Goal: Transaction & Acquisition: Book appointment/travel/reservation

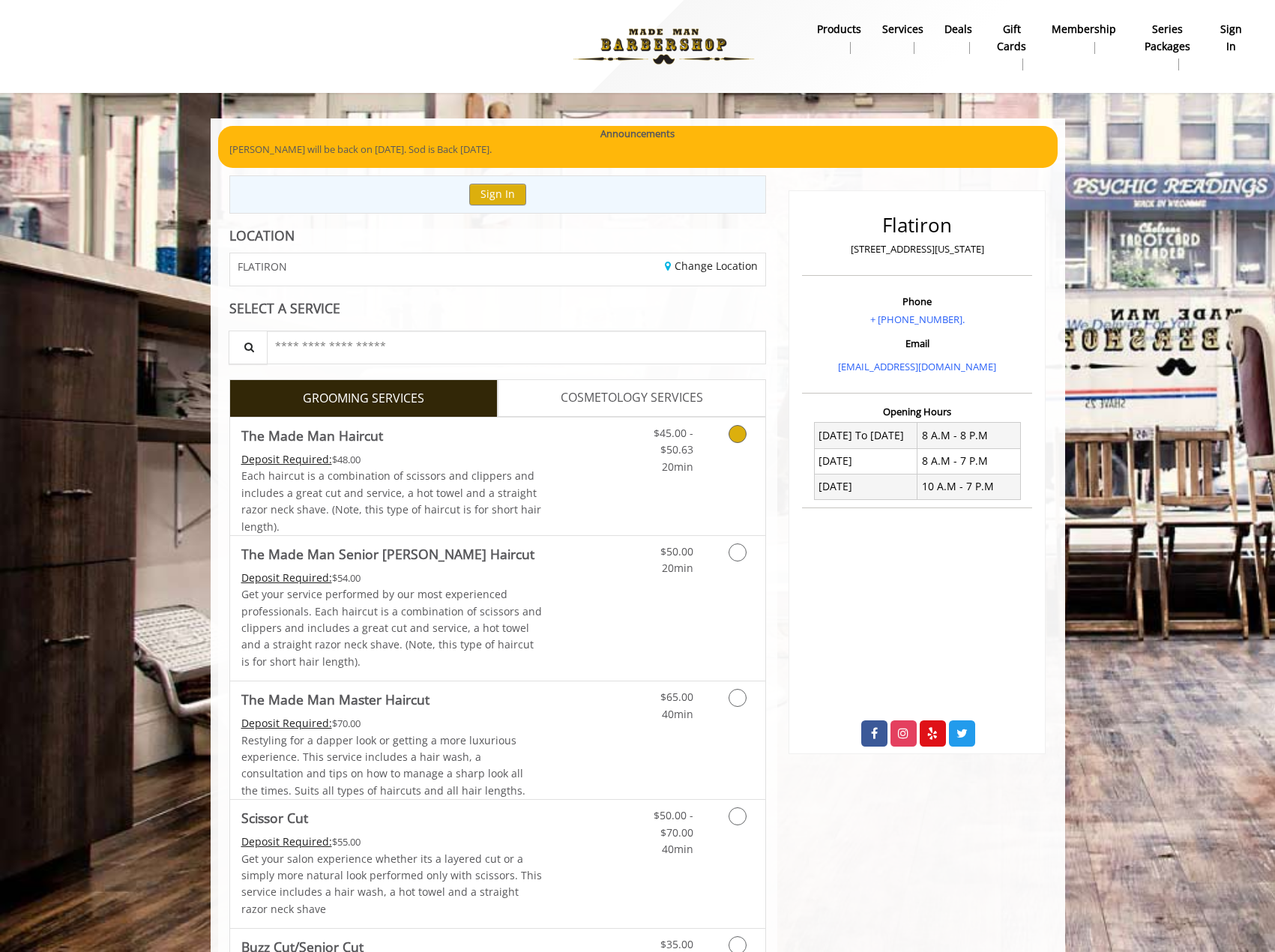
click at [705, 448] on div "Grooming services" at bounding box center [735, 446] width 61 height 57
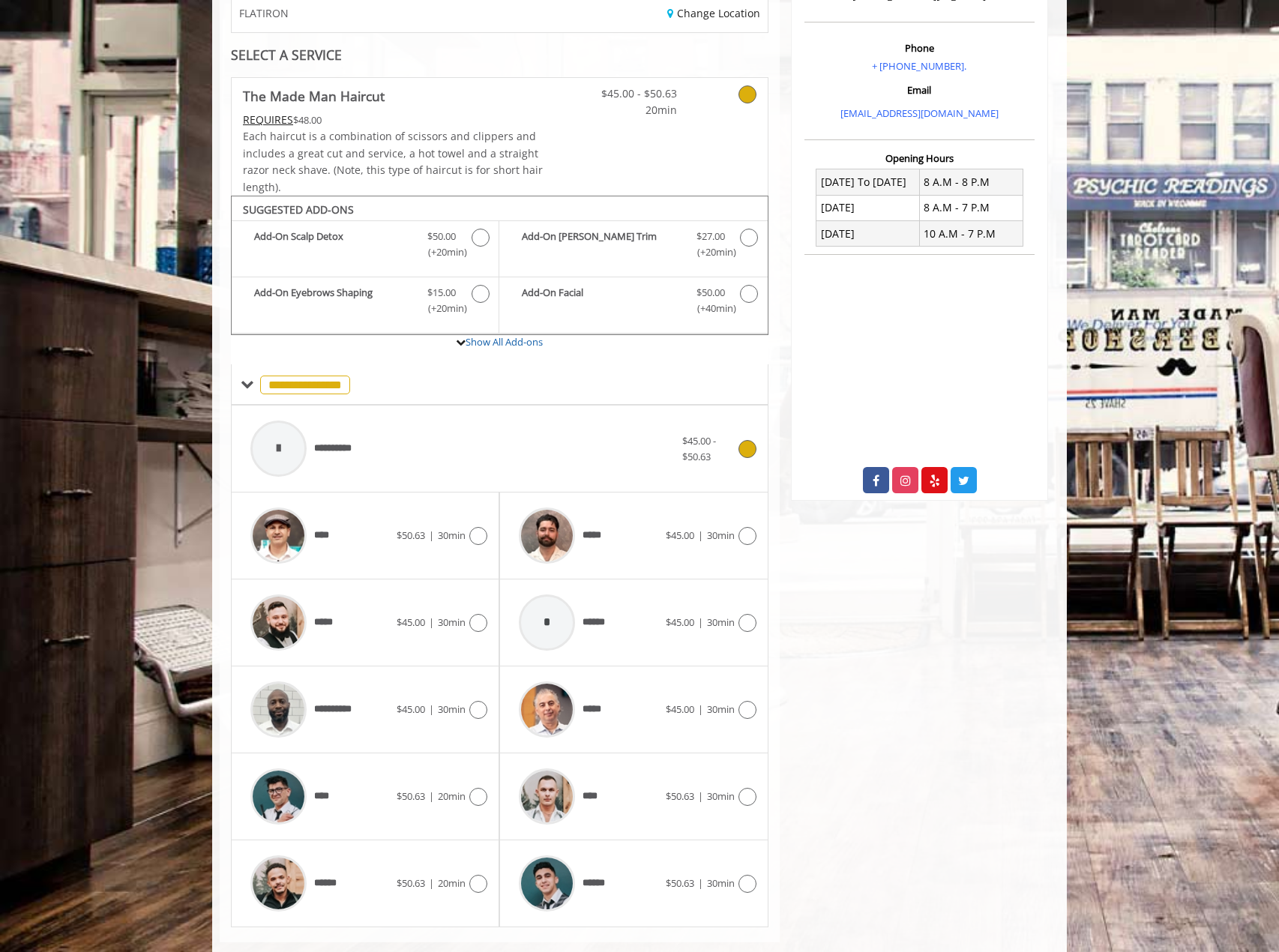
scroll to position [281, 0]
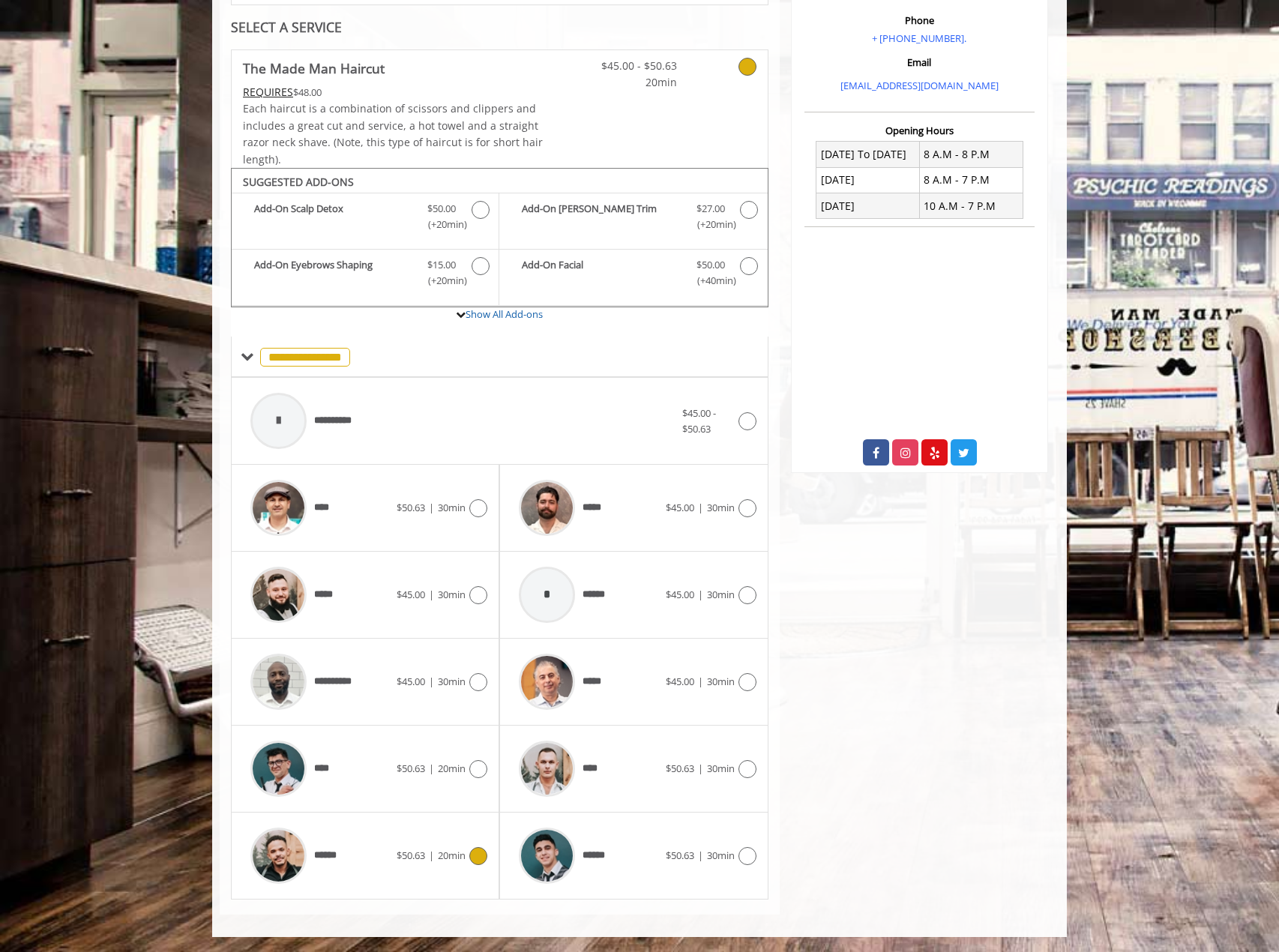
click at [392, 863] on div "******" at bounding box center [320, 856] width 154 height 71
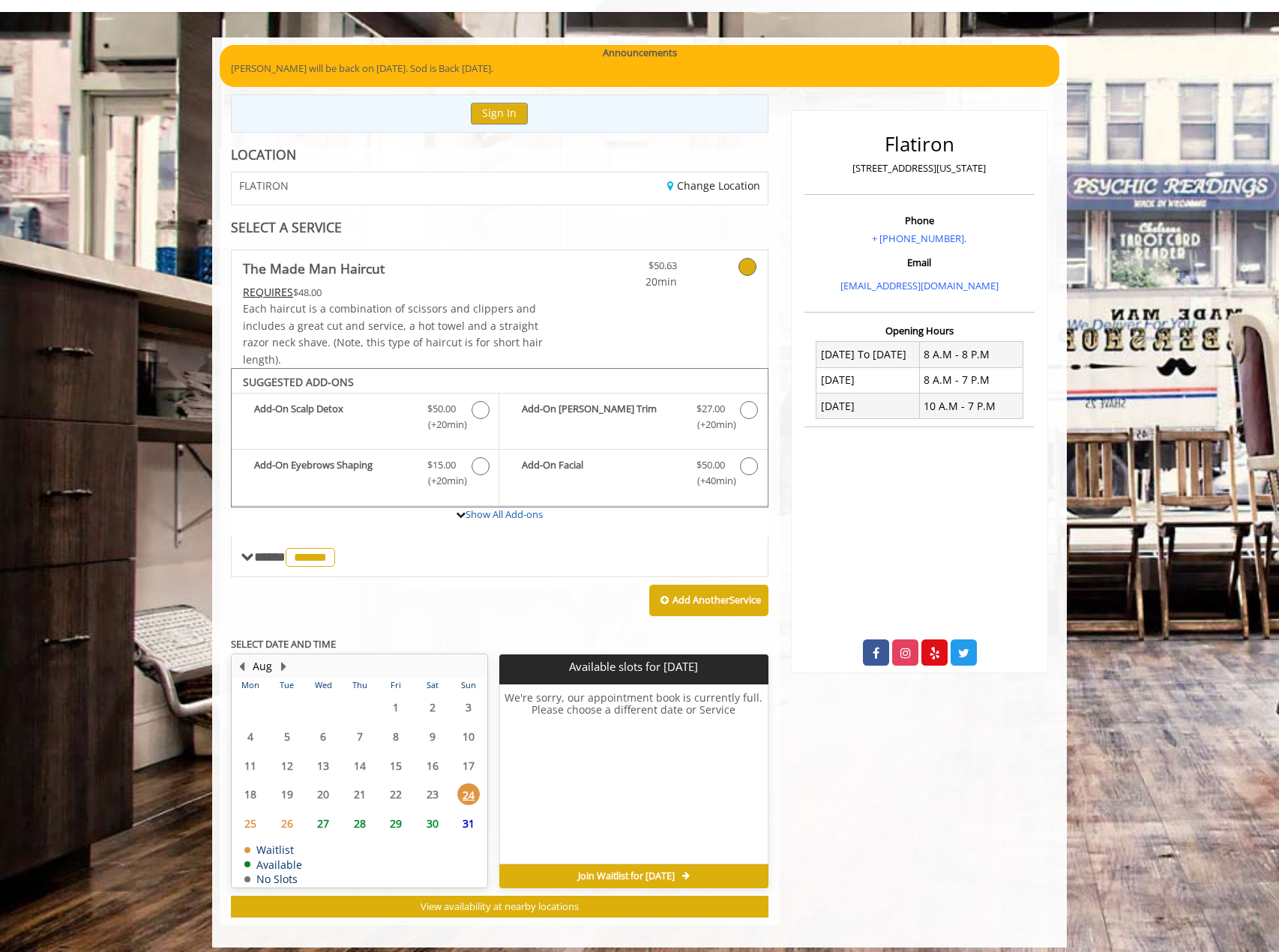
scroll to position [92, 0]
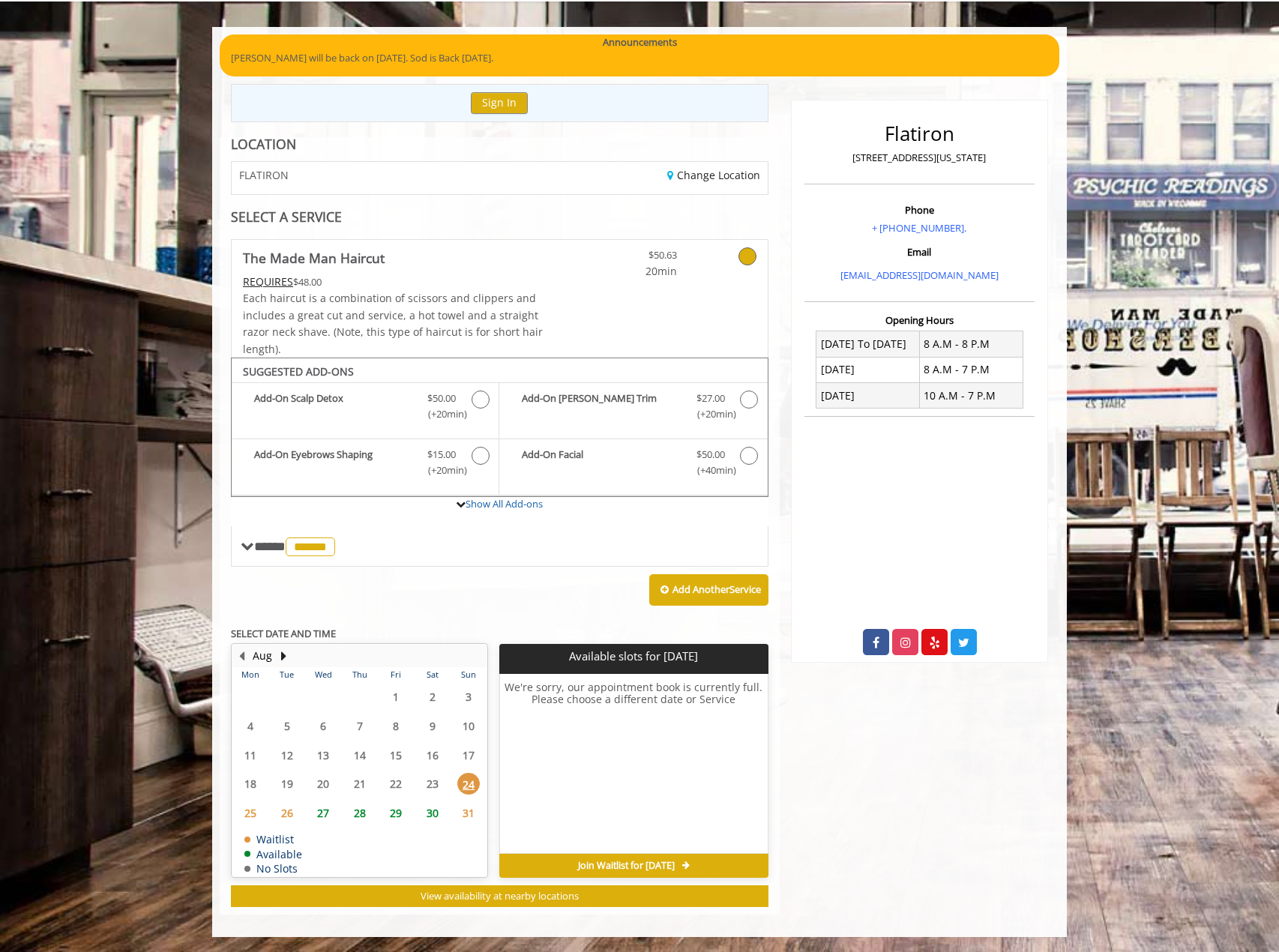
click at [357, 814] on span "28" at bounding box center [359, 813] width 23 height 22
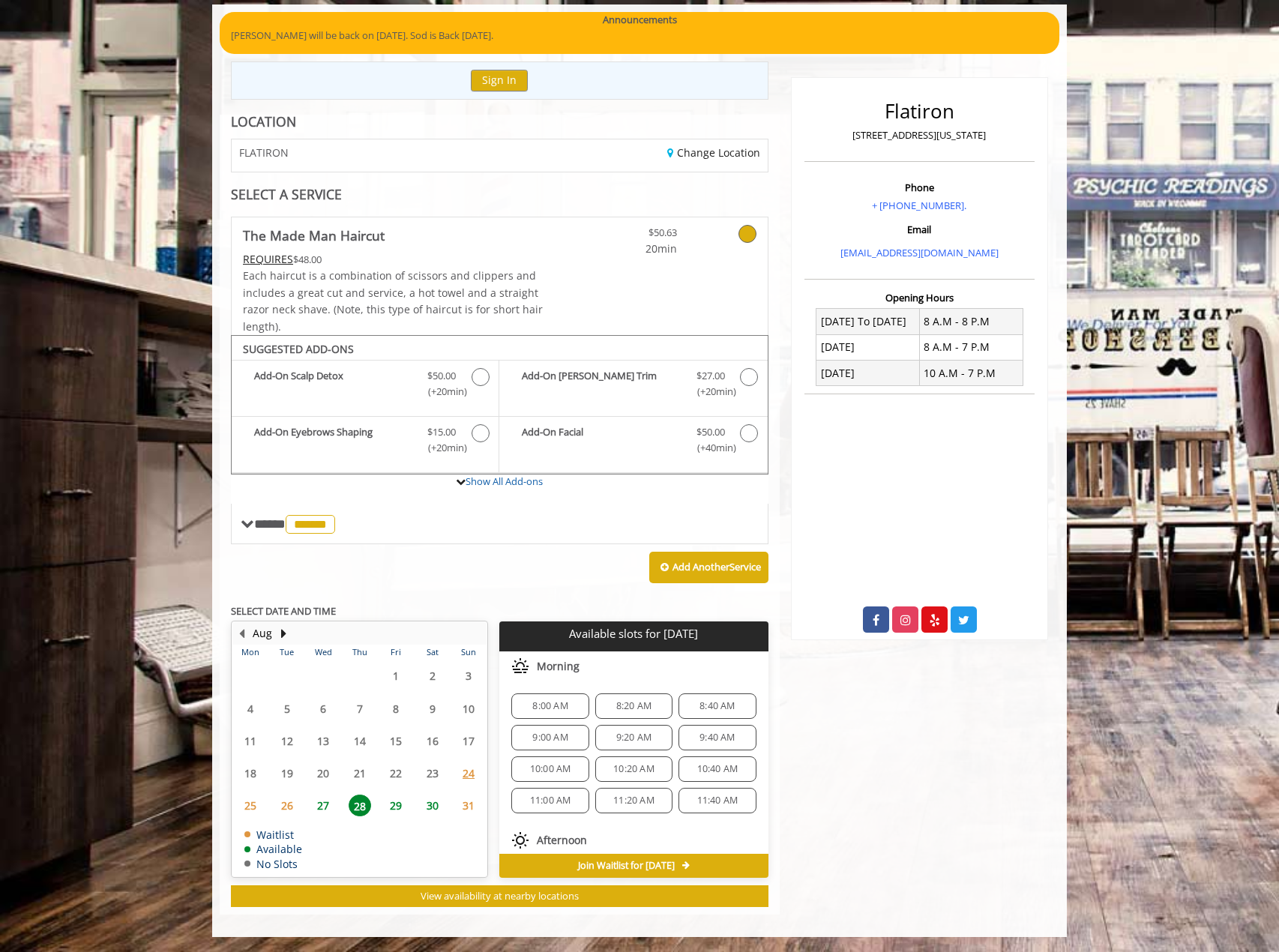
click at [556, 706] on span "8:00 AM" at bounding box center [549, 705] width 35 height 12
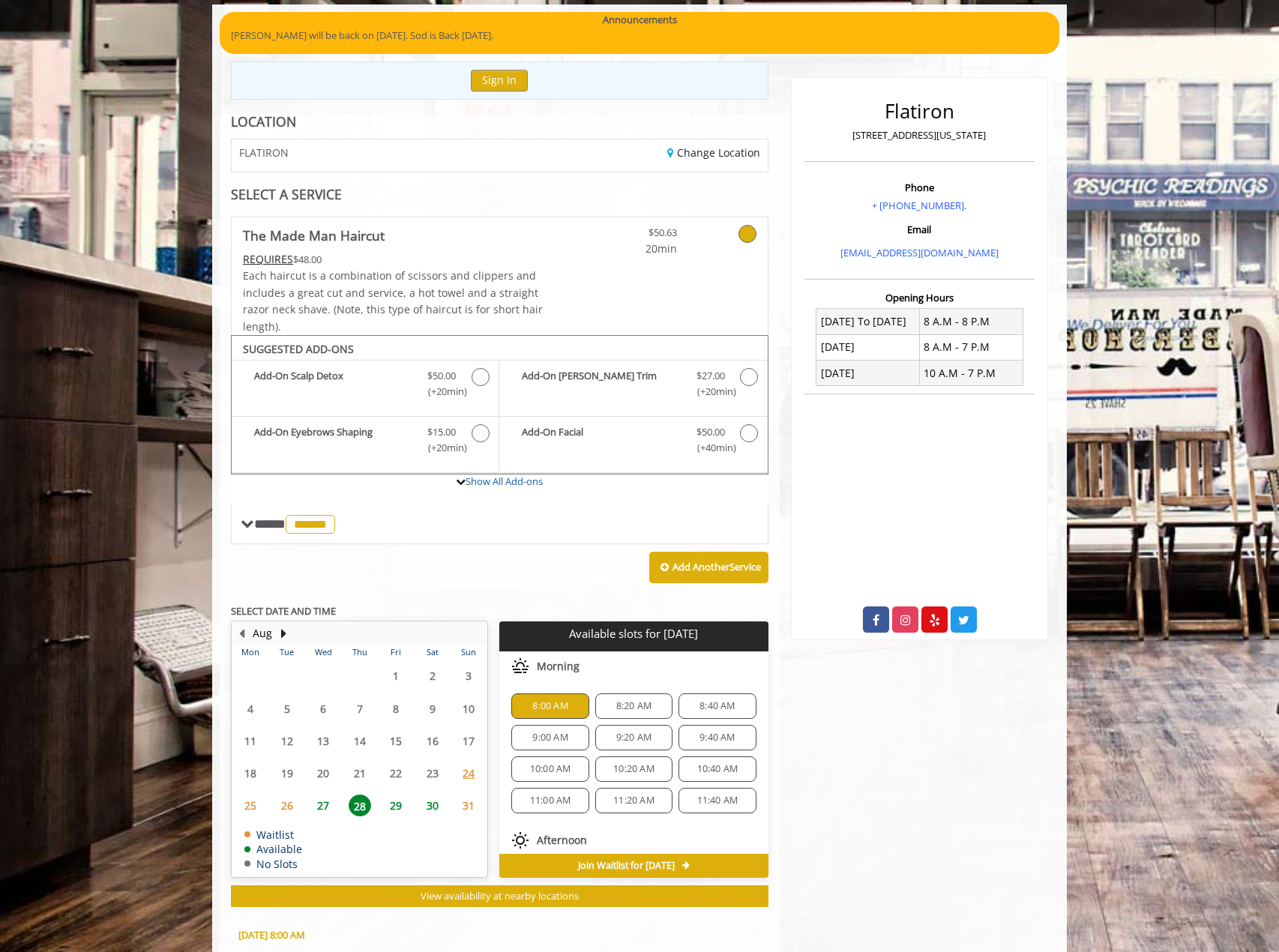
scroll to position [385, 0]
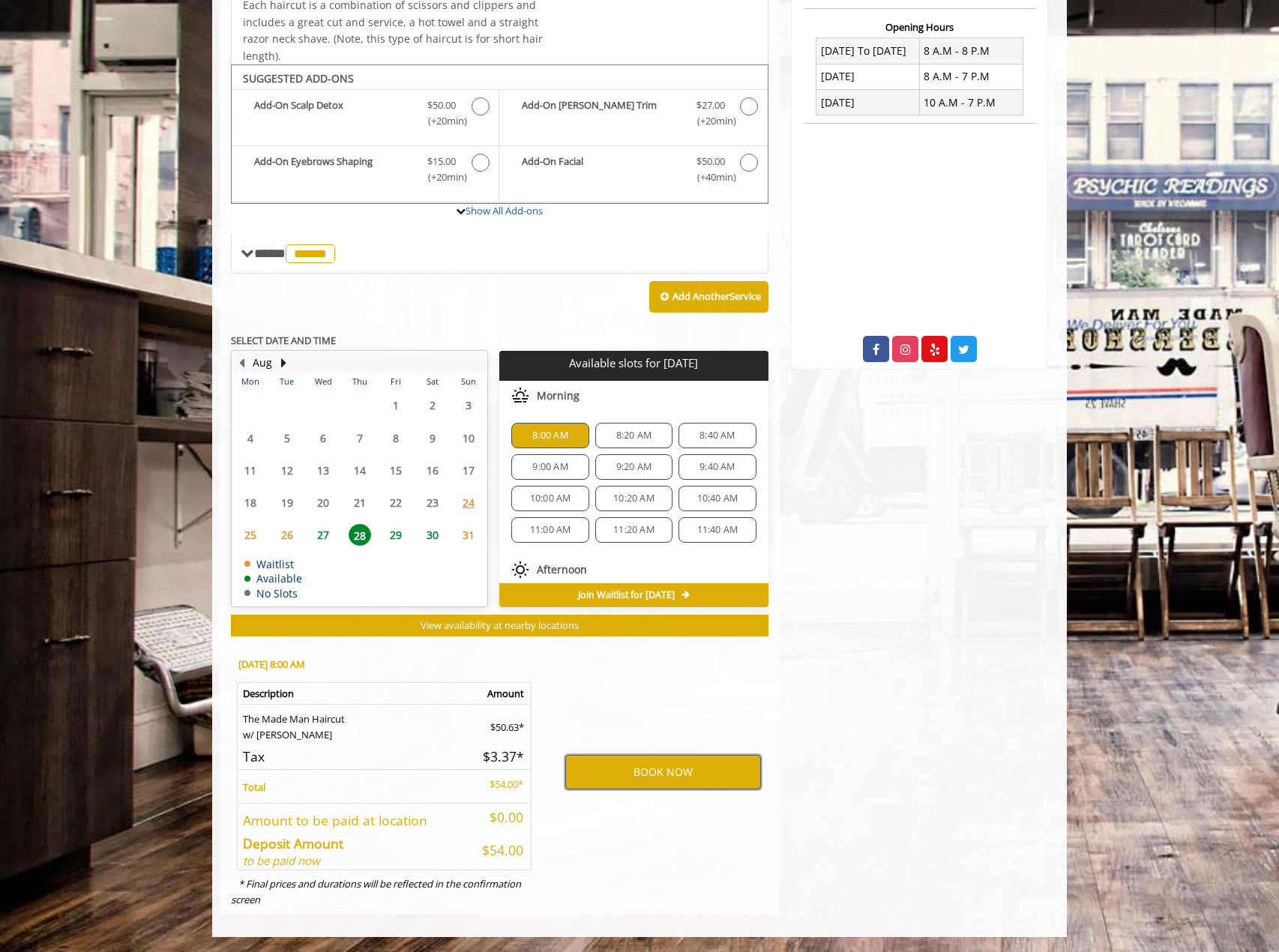
click at [688, 771] on button "BOOK NOW" at bounding box center [663, 772] width 196 height 34
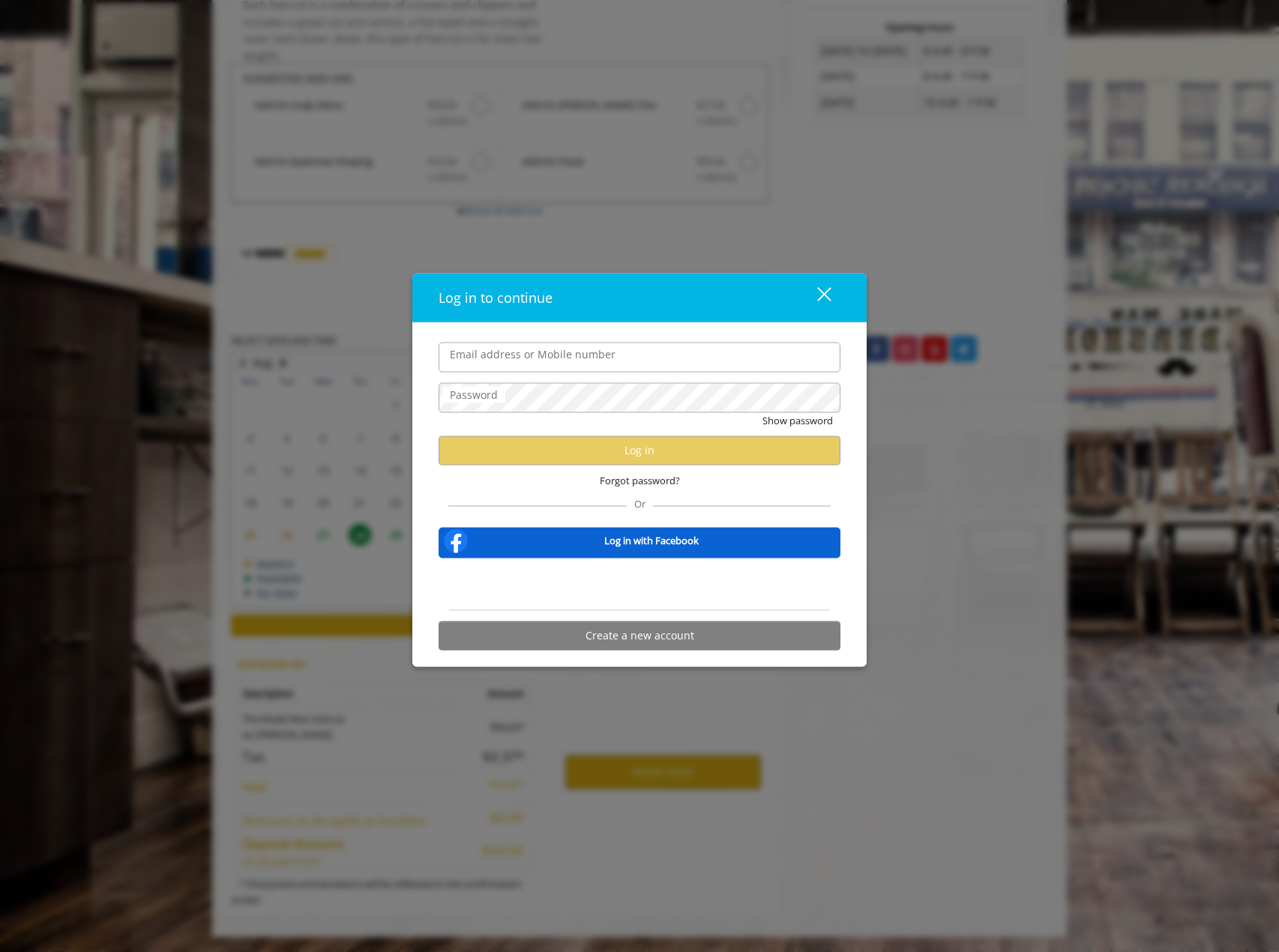
click at [464, 355] on input "Email address or Mobile number" at bounding box center [640, 356] width 402 height 30
type input "**********"
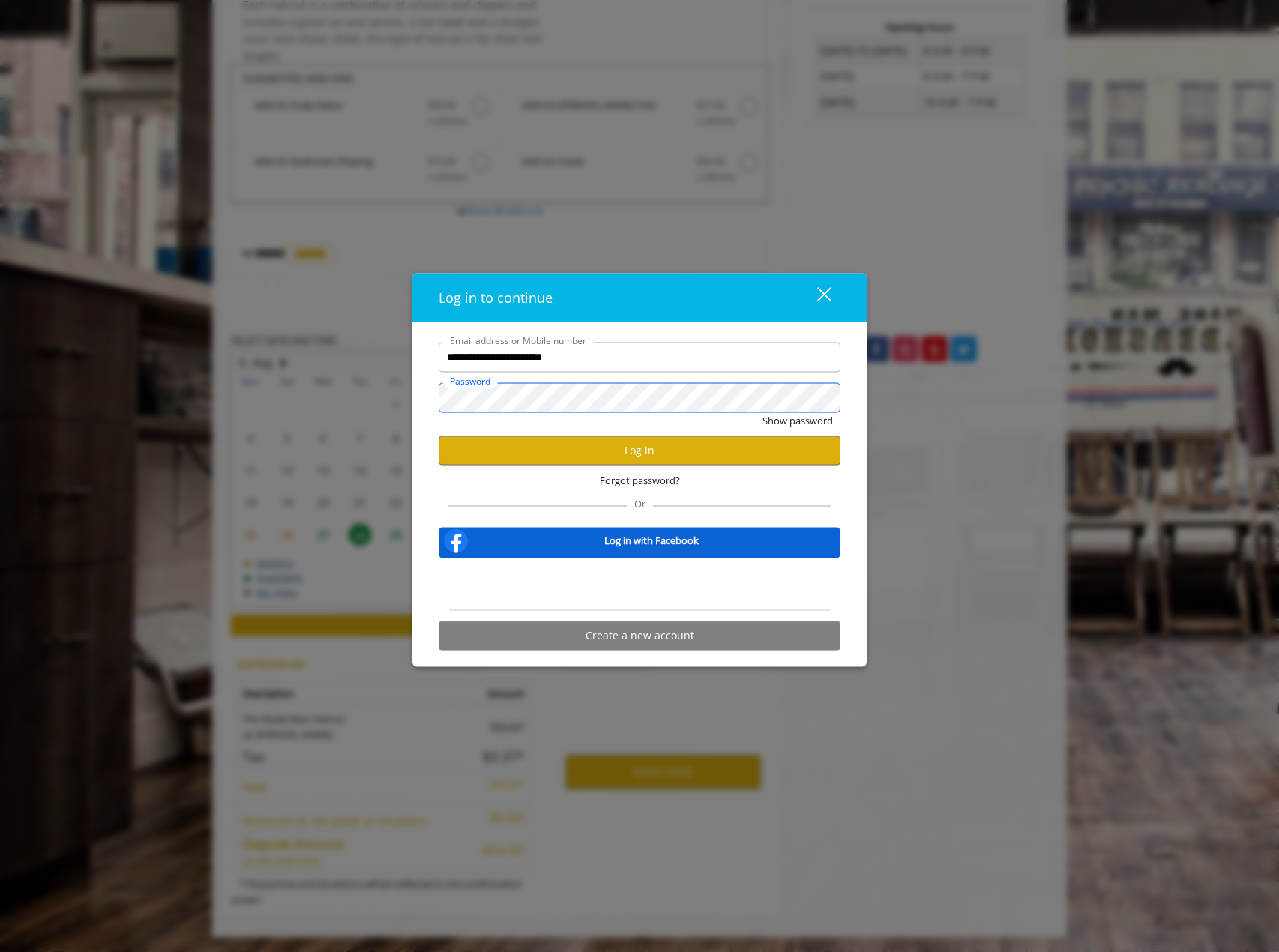
click at [762, 412] on button "Show password" at bounding box center [797, 420] width 71 height 16
click at [621, 448] on button "Log in" at bounding box center [640, 450] width 402 height 29
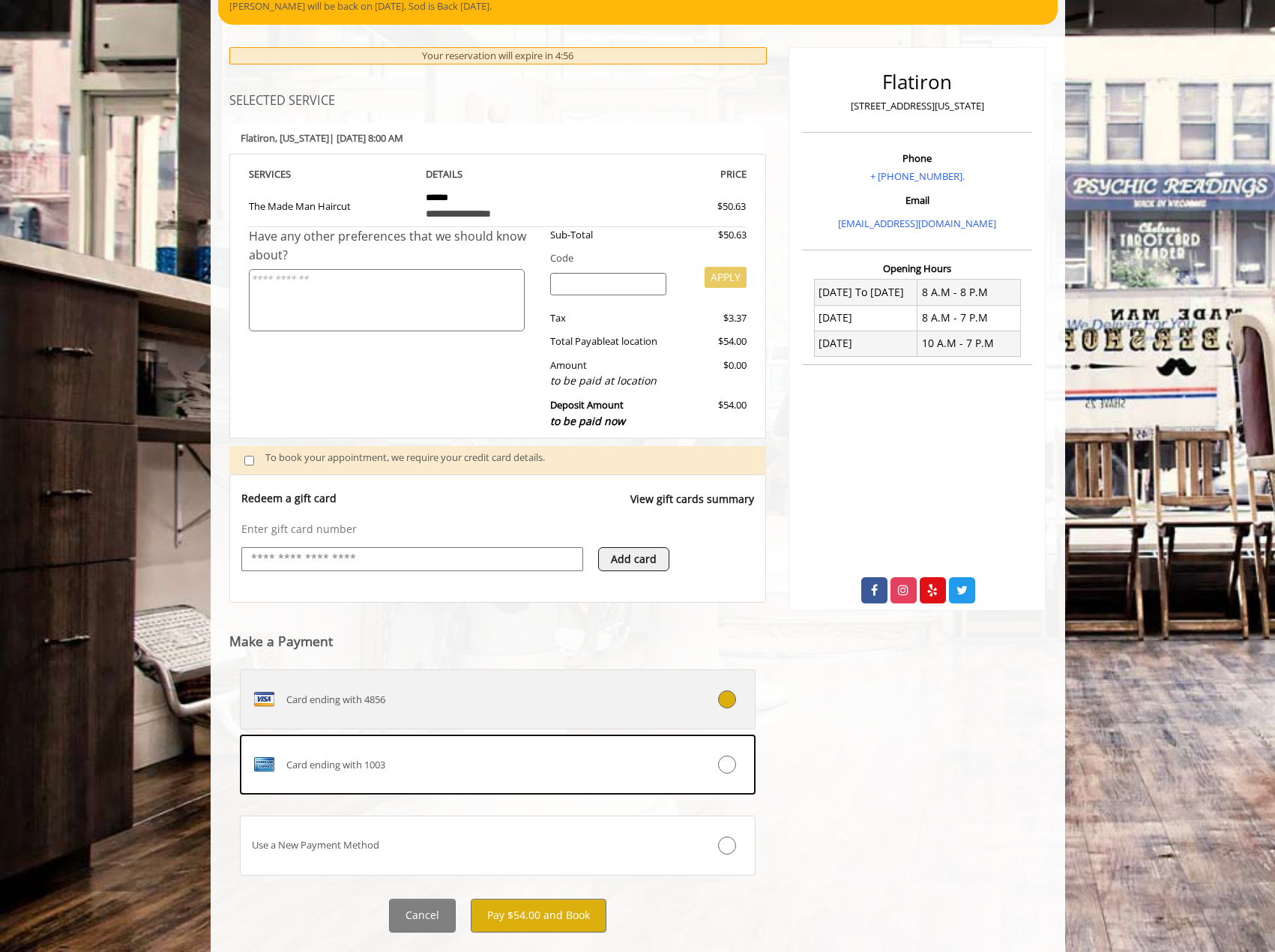
scroll to position [150, 0]
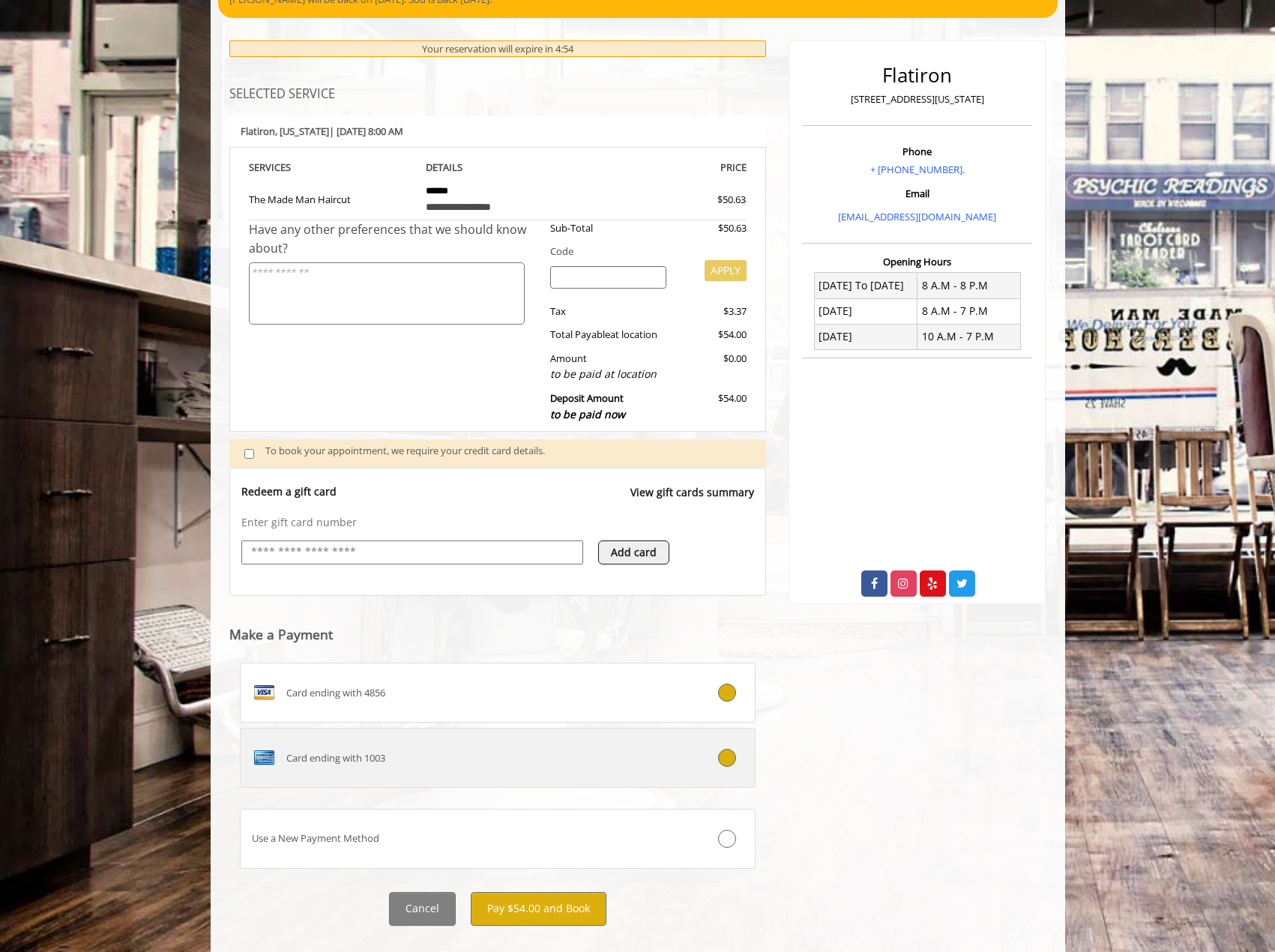
click at [532, 749] on div "Card ending with 1003" at bounding box center [455, 757] width 429 height 24
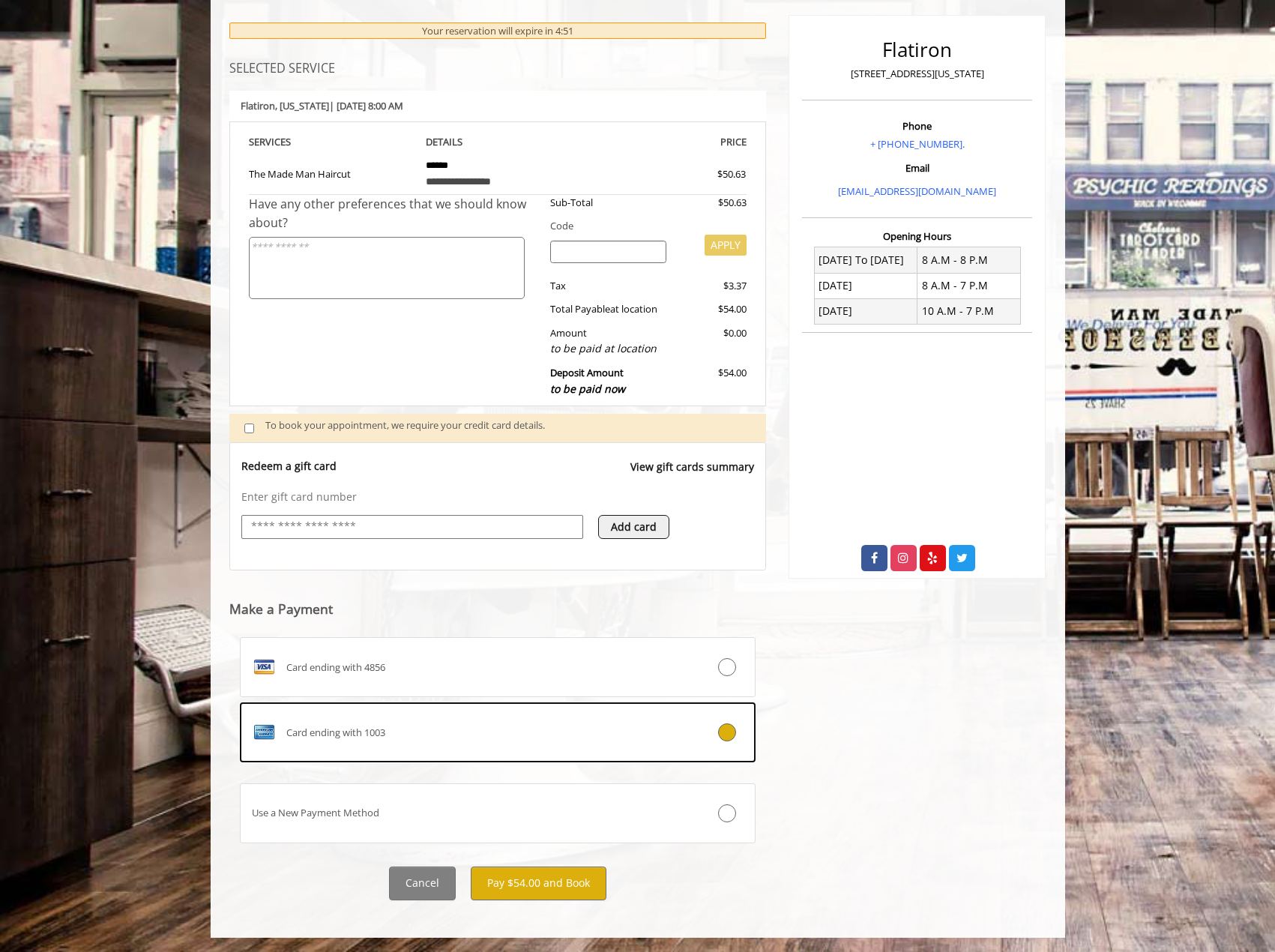
scroll to position [176, 0]
click at [523, 880] on button "Pay $54.00 and Book" at bounding box center [539, 882] width 136 height 33
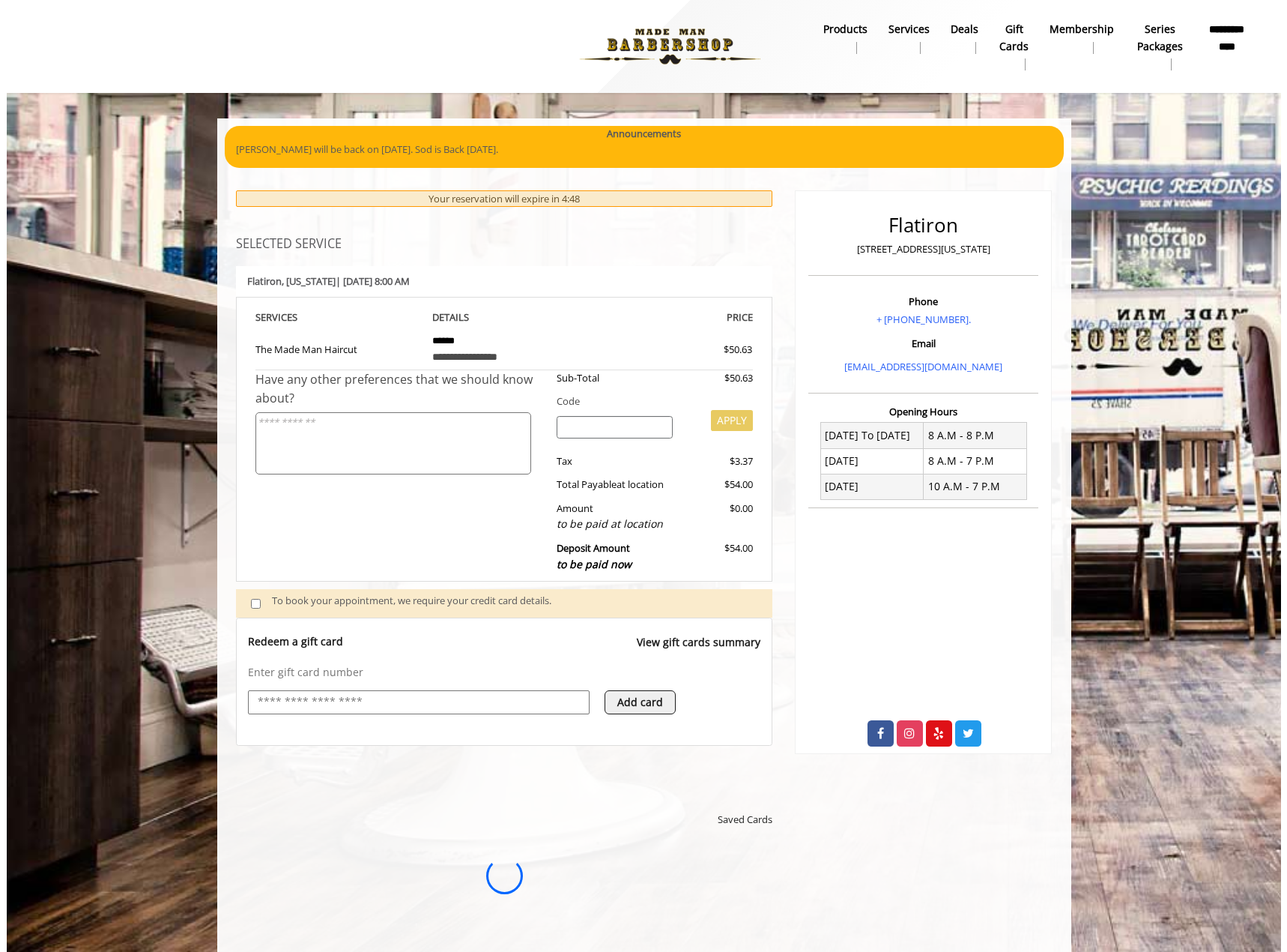
scroll to position [0, 0]
